Goal: Task Accomplishment & Management: Use online tool/utility

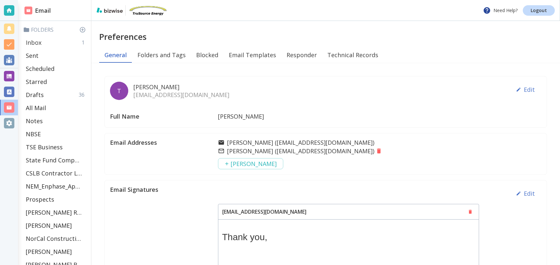
click at [50, 41] on div "Inbox 1" at bounding box center [55, 42] width 65 height 13
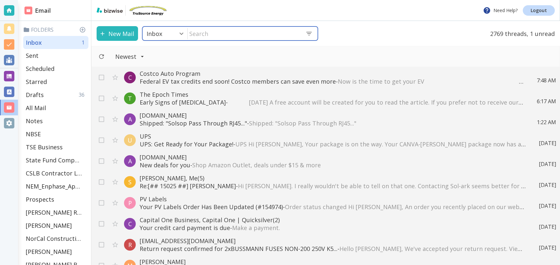
click at [221, 31] on input "text" at bounding box center [244, 33] width 113 height 13
type input "engineerinc"
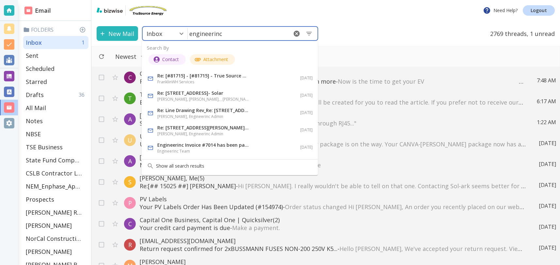
click at [234, 110] on p "Re: Line Drawing Rev_Re: 4472 Windsweep Rd Bethel Island _ ESS" at bounding box center [202, 110] width 91 height 8
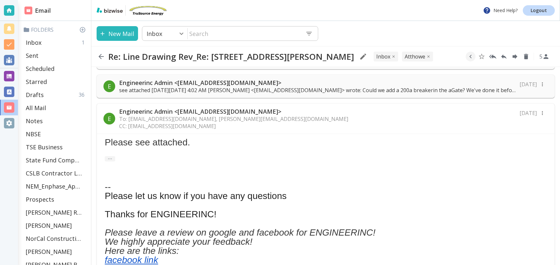
scroll to position [591, 0]
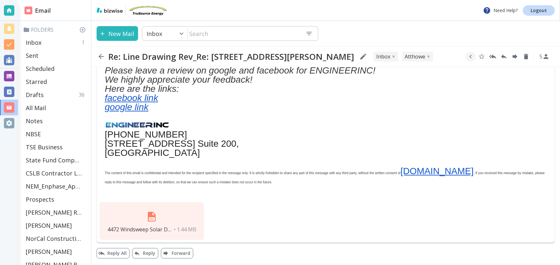
click at [165, 217] on div "4472 Windsweep Solar Drawings.pdf • 1.44 MB" at bounding box center [152, 221] width 104 height 38
click at [54, 42] on div "Inbox 1" at bounding box center [55, 42] width 65 height 13
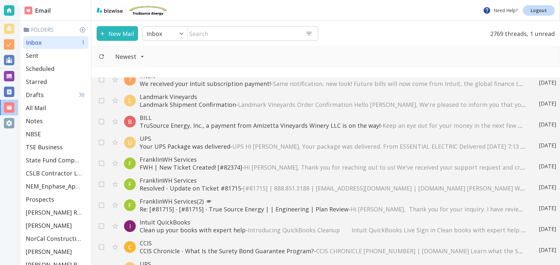
scroll to position [325, 0]
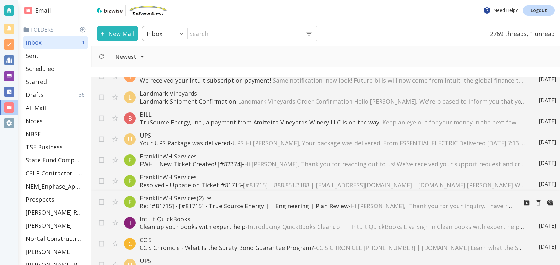
click at [199, 203] on p "Re: [#81715] - [#81715] - True Source Energy | | Engineering | Plan Review - Hi…" at bounding box center [326, 206] width 373 height 8
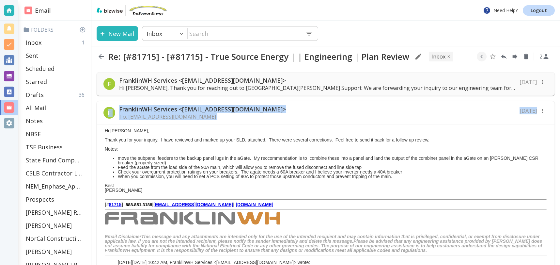
drag, startPoint x: 98, startPoint y: 101, endPoint x: 121, endPoint y: 191, distance: 92.3
copy div "F FranklinWH Services <service@franklinwh.com> To: tcilenti@trusourceenergy.com…"
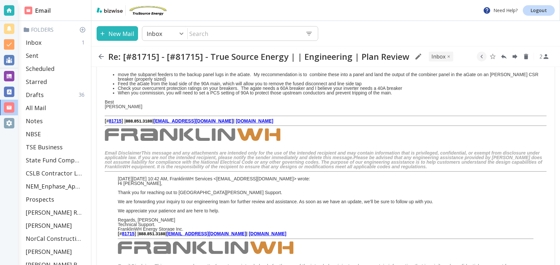
scroll to position [250, 0]
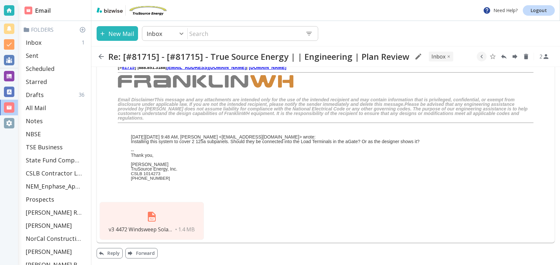
click at [144, 225] on div "v3 4472 Windsweep Solar Drawings (13)_FWH_20250925.pdf • 1.4 MB" at bounding box center [152, 221] width 104 height 38
click at [153, 218] on img at bounding box center [152, 216] width 16 height 16
